Goal: Information Seeking & Learning: Find specific page/section

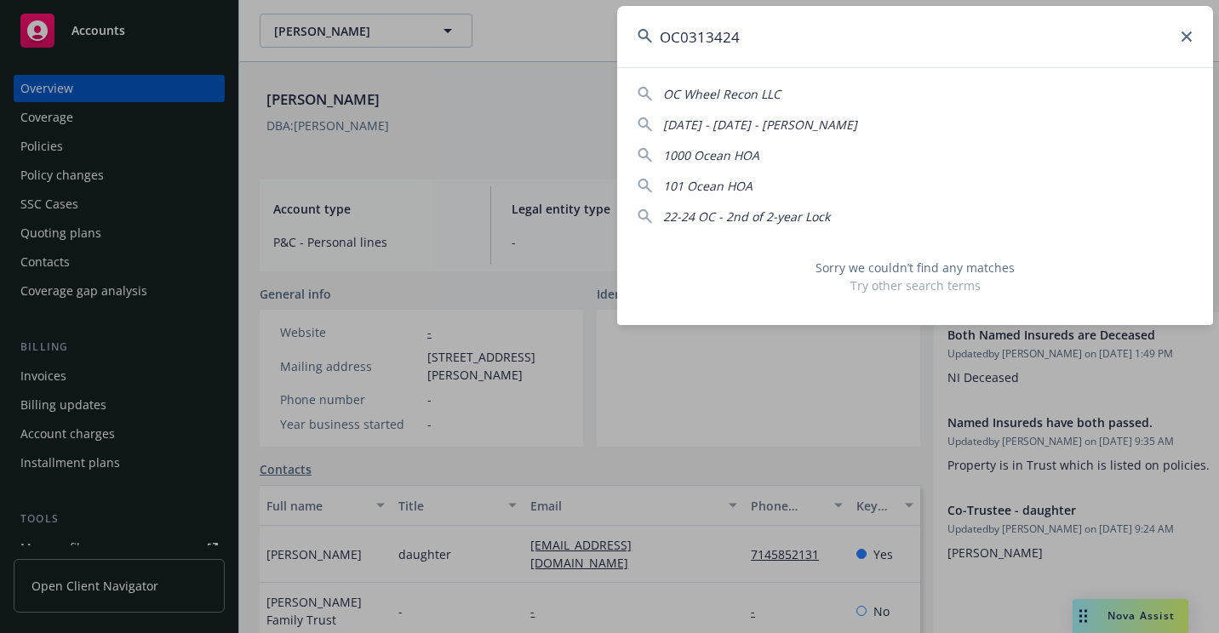
drag, startPoint x: 779, startPoint y: 36, endPoint x: 648, endPoint y: 57, distance: 132.8
click at [648, 57] on input "OC0313424" at bounding box center [915, 36] width 596 height 61
paste input "996819988 203 2"
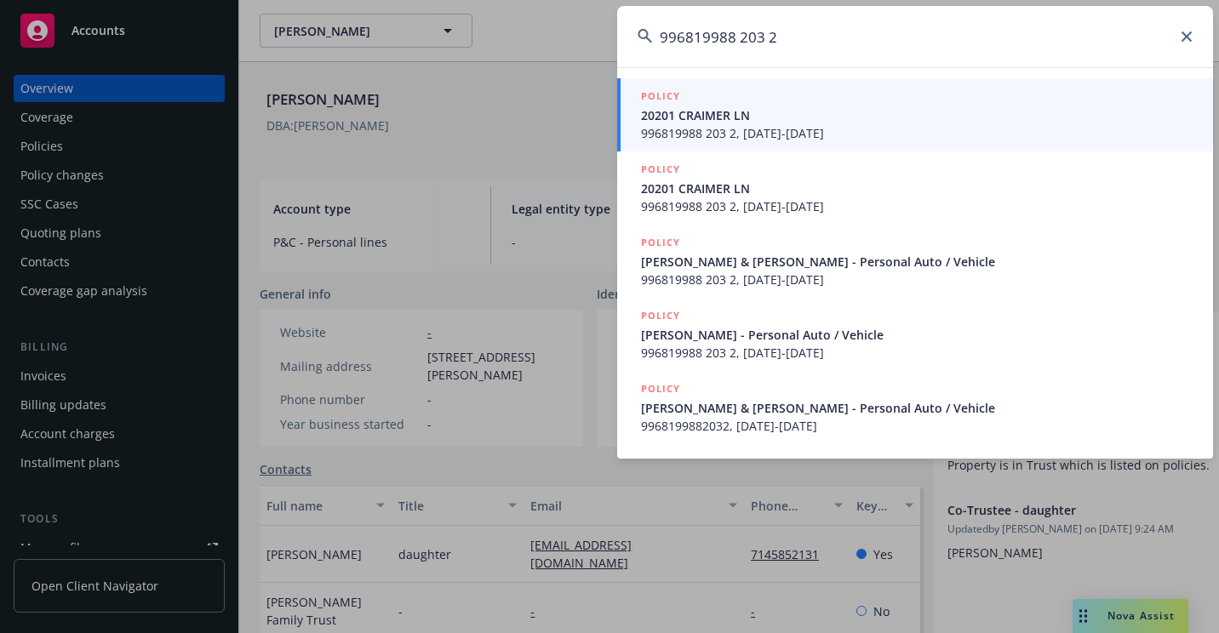
type input "996819988 203 2"
click at [692, 116] on span "20201 CRAIMER LN" at bounding box center [917, 115] width 552 height 18
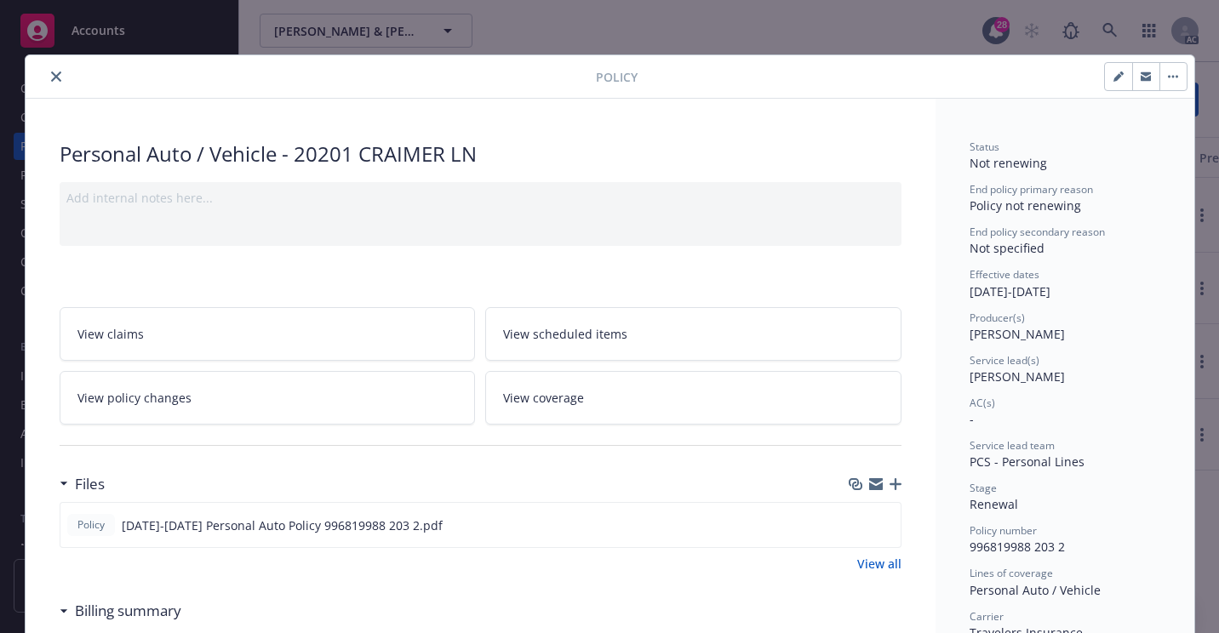
click at [46, 82] on button "close" at bounding box center [56, 76] width 20 height 20
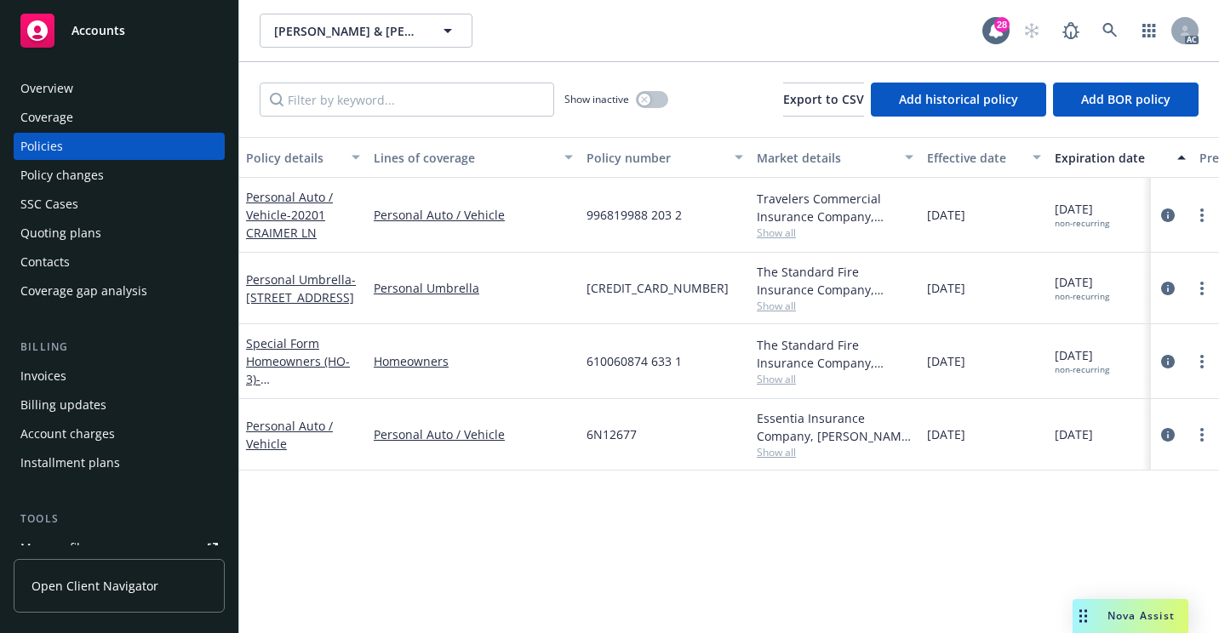
click at [97, 90] on div "Overview" at bounding box center [118, 88] width 197 height 27
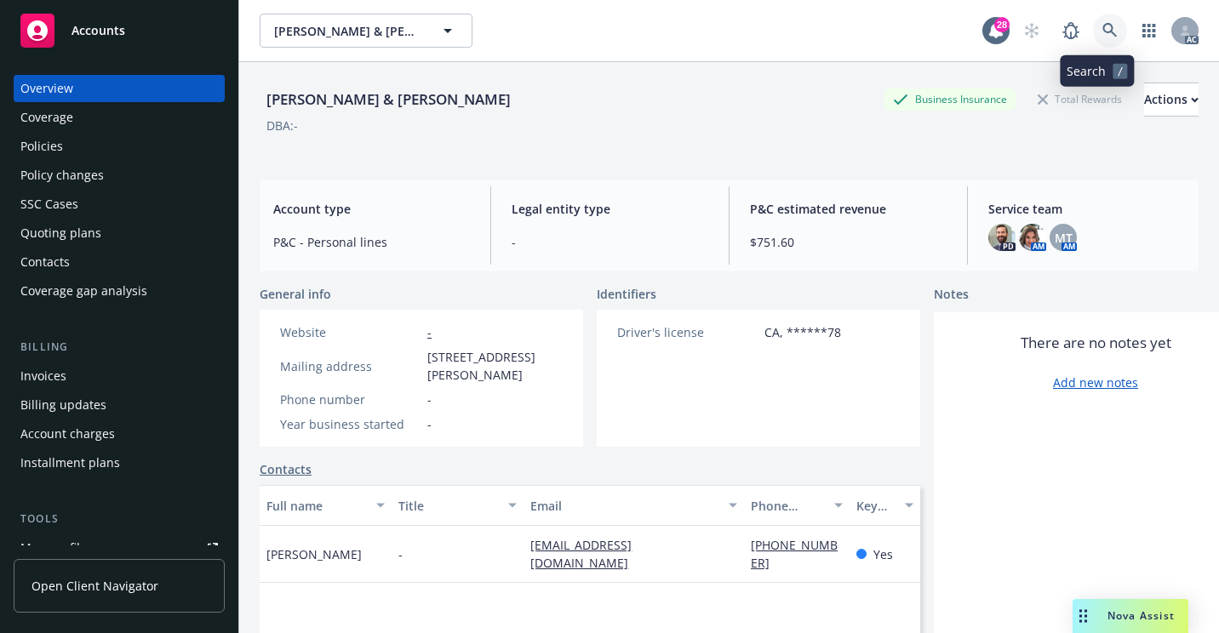
click at [1102, 31] on icon at bounding box center [1109, 30] width 15 height 15
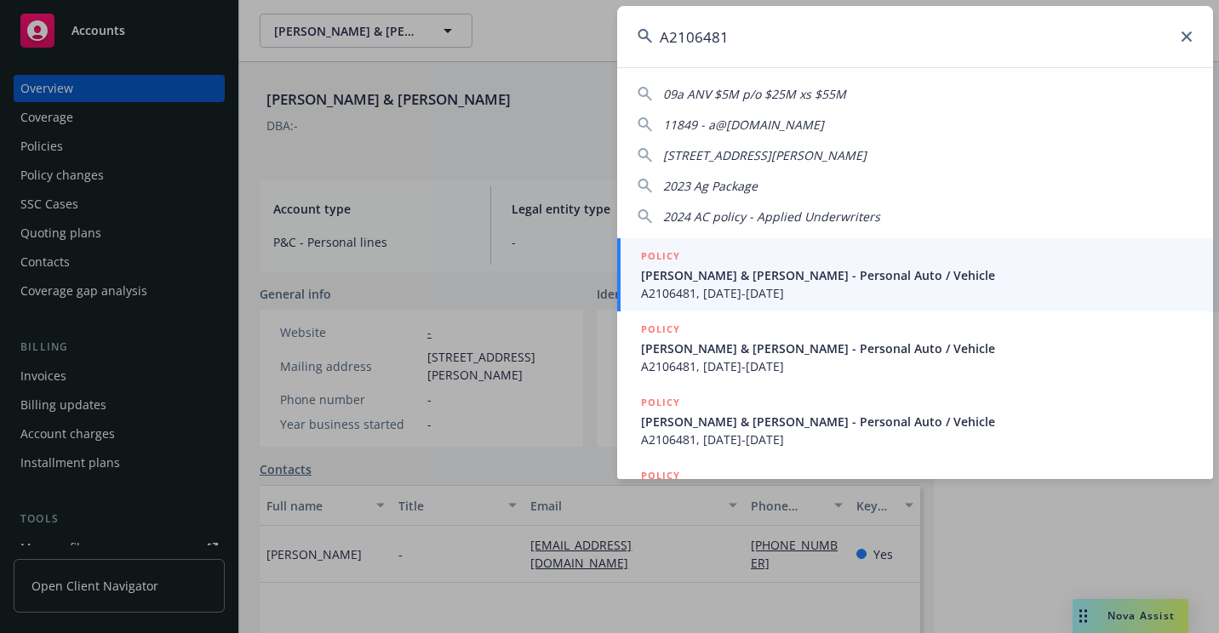
type input "A2106481"
click at [678, 283] on span "[PERSON_NAME] & [PERSON_NAME] - Personal Auto / Vehicle" at bounding box center [917, 275] width 552 height 18
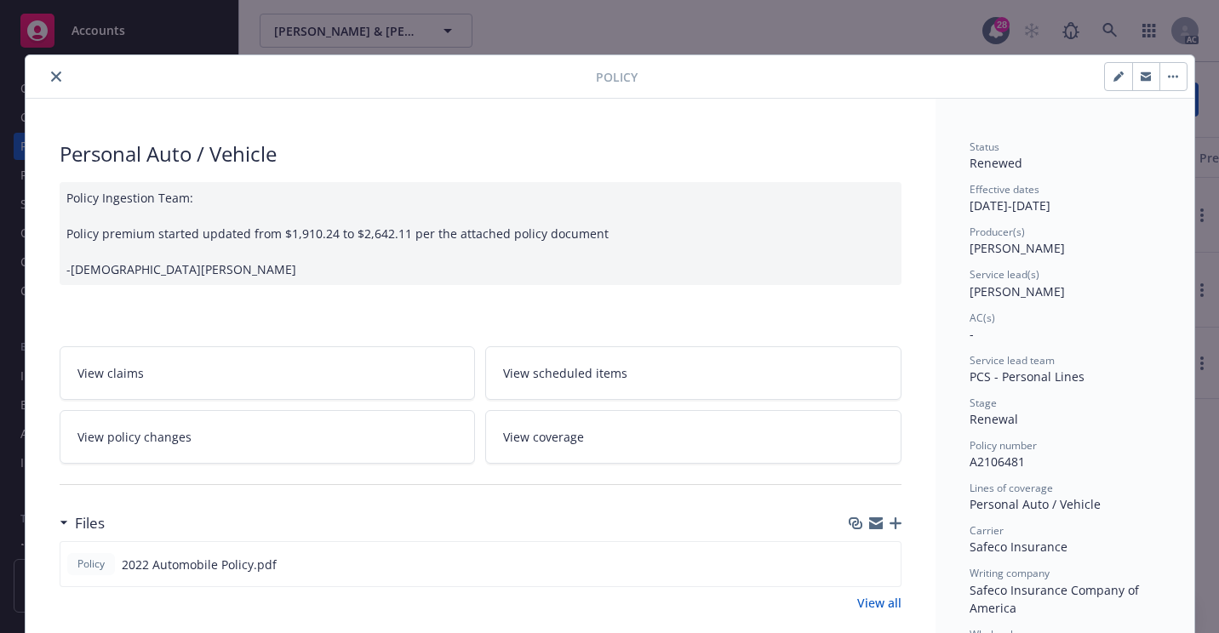
click at [53, 81] on icon "close" at bounding box center [56, 77] width 10 height 10
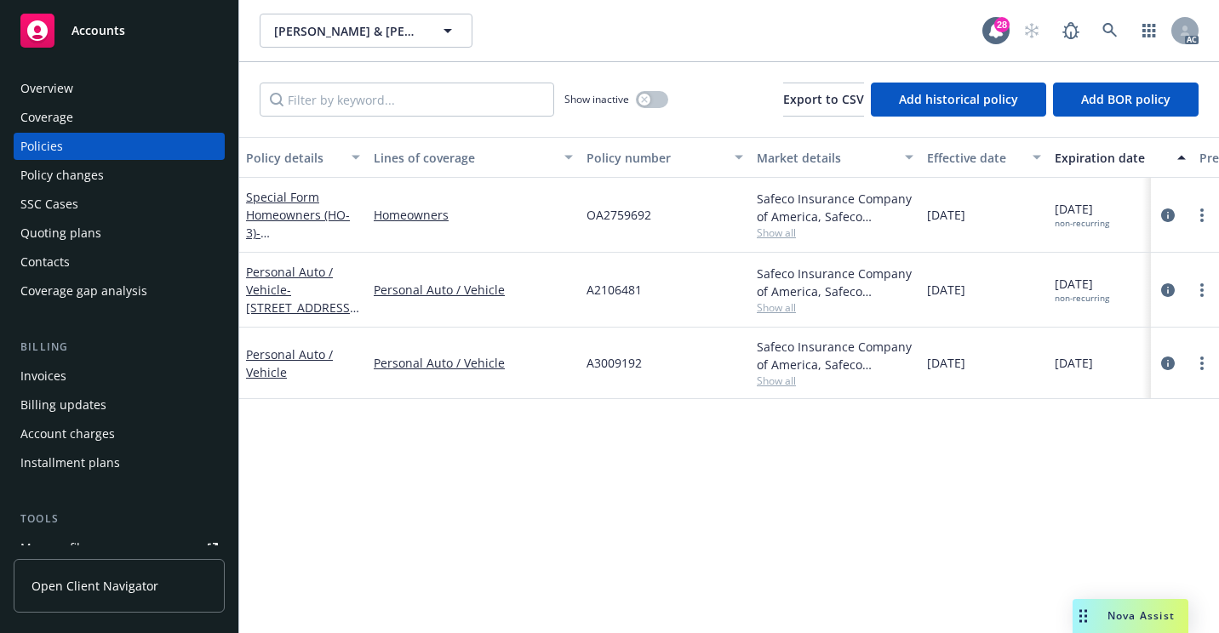
click at [85, 94] on div "Overview" at bounding box center [118, 88] width 197 height 27
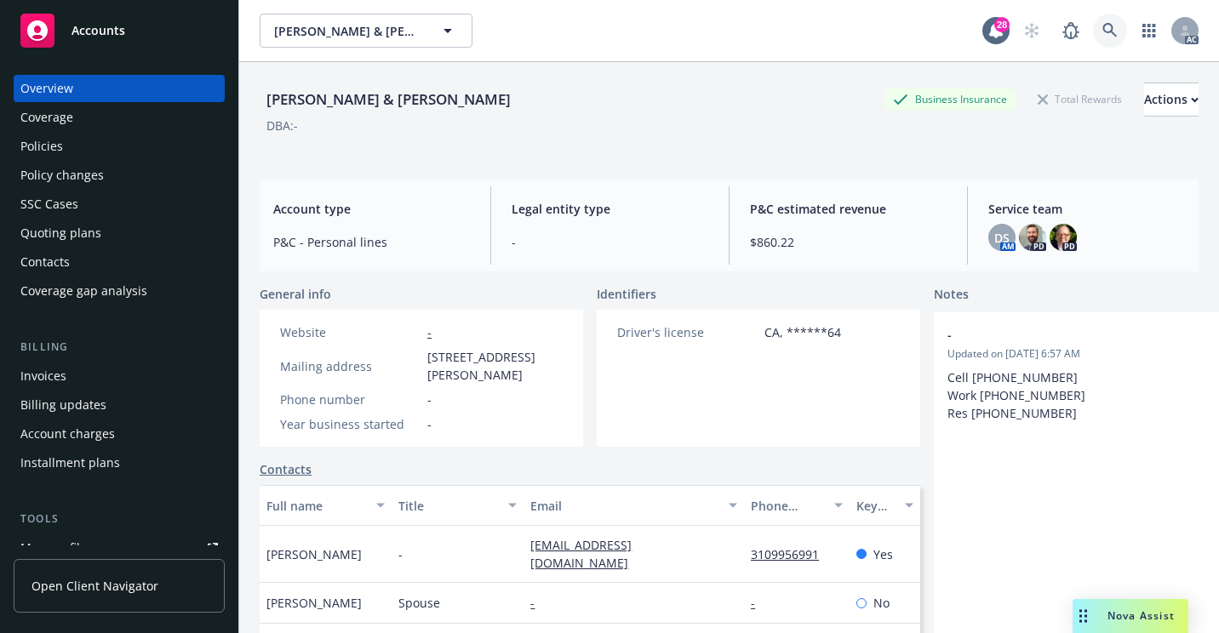
click at [1093, 28] on link at bounding box center [1110, 31] width 34 height 34
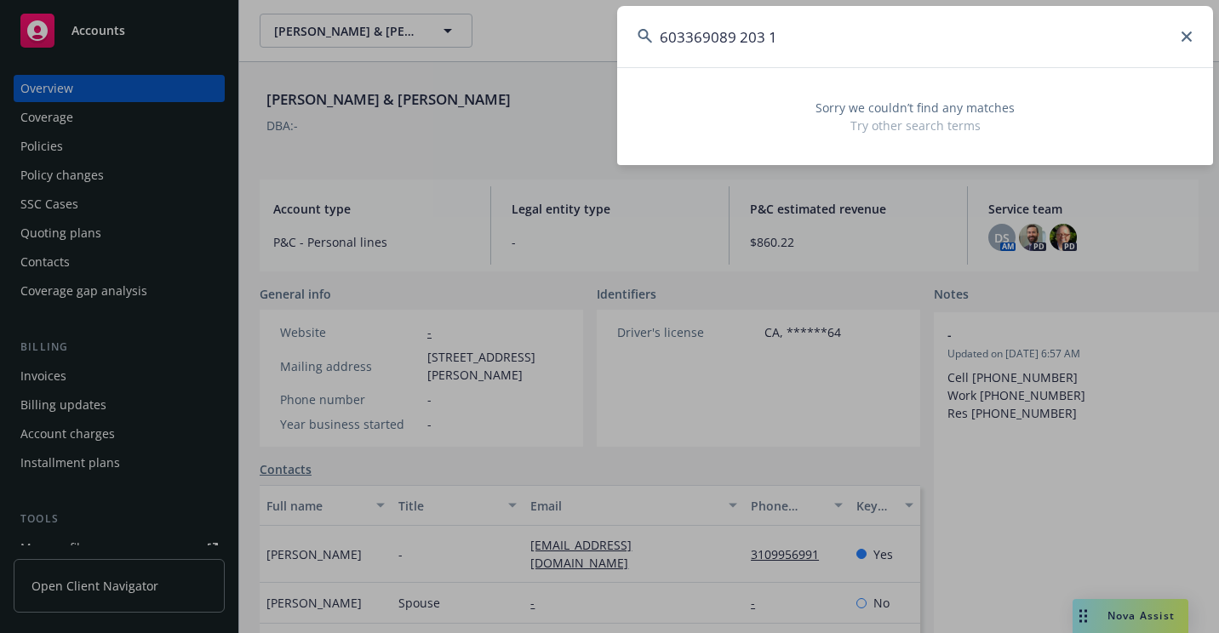
type input "603369089 203 1"
